Goal: Task Accomplishment & Management: Manage account settings

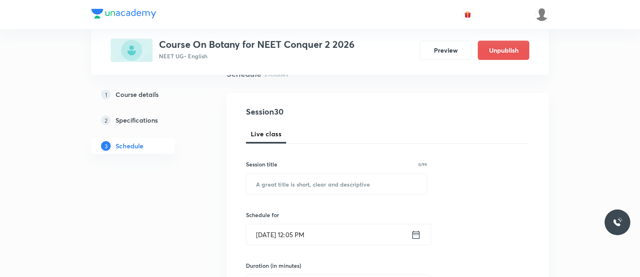
scroll to position [70, 0]
click at [318, 176] on input "text" at bounding box center [336, 182] width 180 height 21
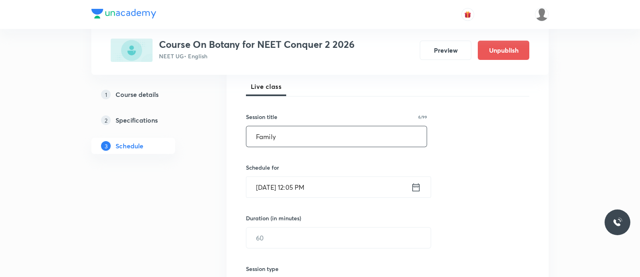
scroll to position [117, 0]
type input "Family"
click at [411, 185] on icon at bounding box center [416, 185] width 10 height 11
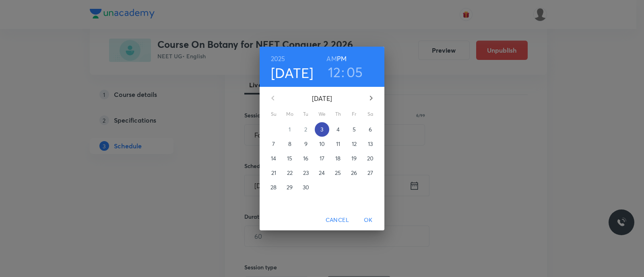
click at [323, 130] on p "3" at bounding box center [321, 130] width 3 height 8
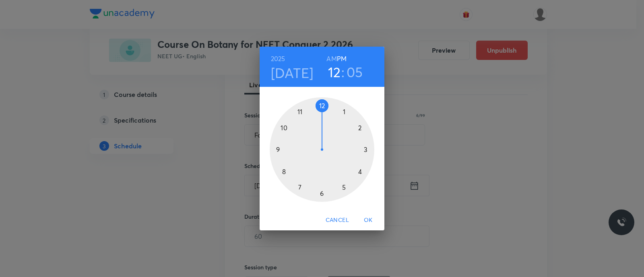
click at [322, 106] on div at bounding box center [322, 149] width 105 height 105
click at [366, 150] on div at bounding box center [322, 149] width 105 height 105
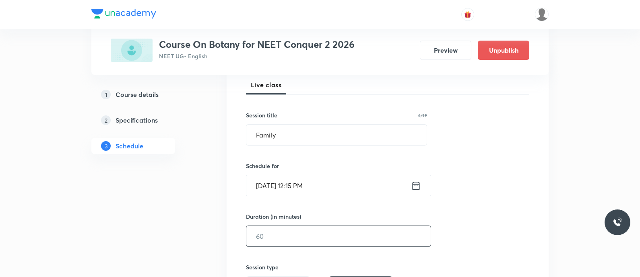
click at [281, 236] on input "text" at bounding box center [338, 236] width 184 height 21
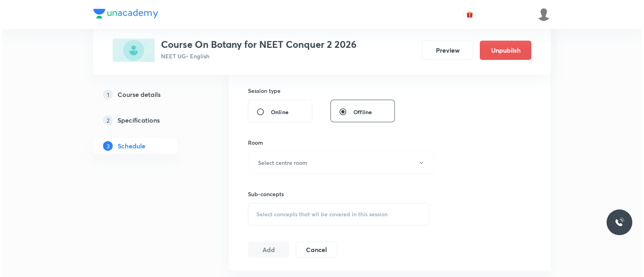
scroll to position [296, 0]
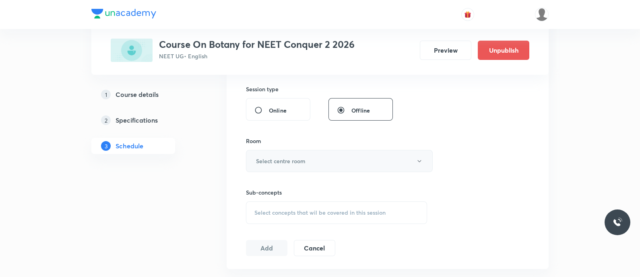
type input "90"
click at [289, 159] on h6 "Select centre room" at bounding box center [281, 161] width 50 height 8
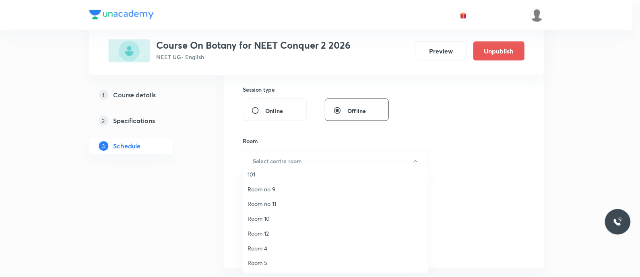
scroll to position [2, 0]
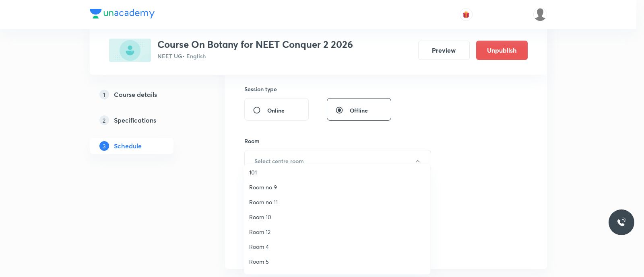
click at [270, 218] on span "Room 10" at bounding box center [337, 217] width 176 height 8
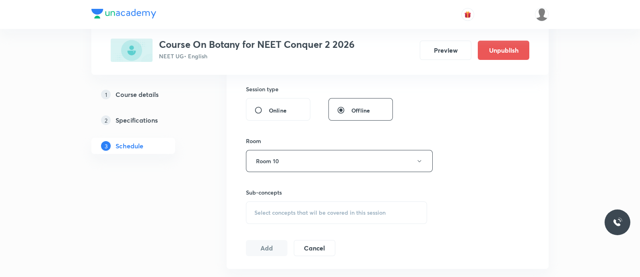
click at [270, 211] on span "Select concepts that wil be covered in this session" at bounding box center [319, 213] width 131 height 6
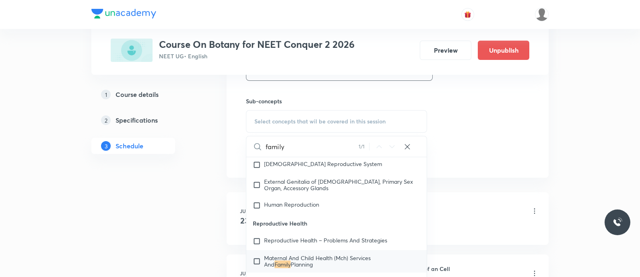
scroll to position [5516, 0]
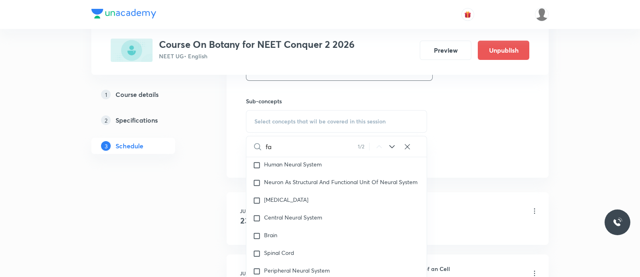
type input "f"
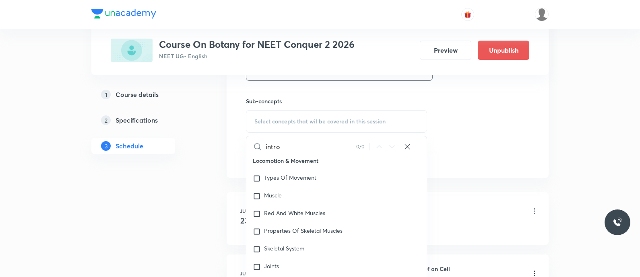
scroll to position [3750, 0]
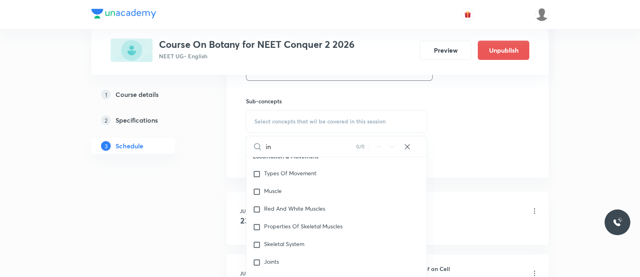
type input "i"
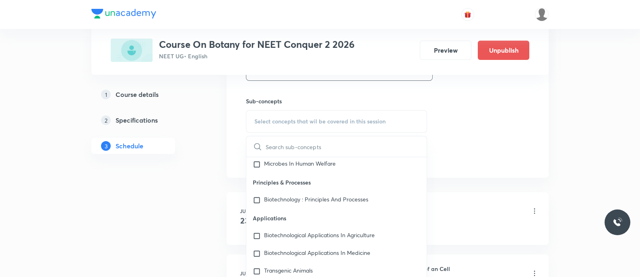
scroll to position [6808, 0]
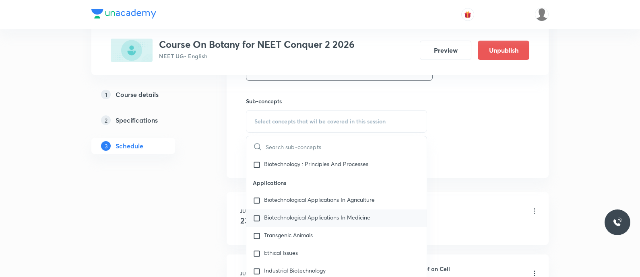
click at [308, 212] on div "Biotechnological Applications In Medicine" at bounding box center [336, 219] width 180 height 18
checkbox input "true"
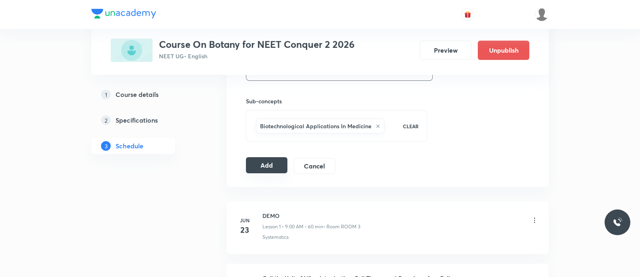
click at [259, 163] on button "Add" at bounding box center [266, 165] width 41 height 16
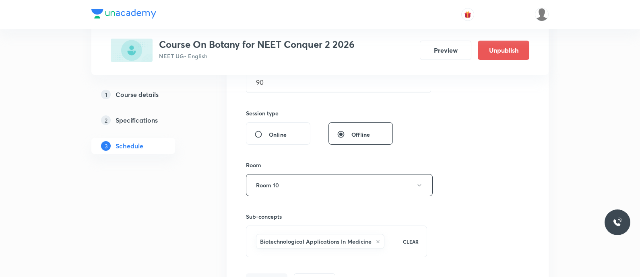
scroll to position [272, 0]
